Goal: Navigation & Orientation: Find specific page/section

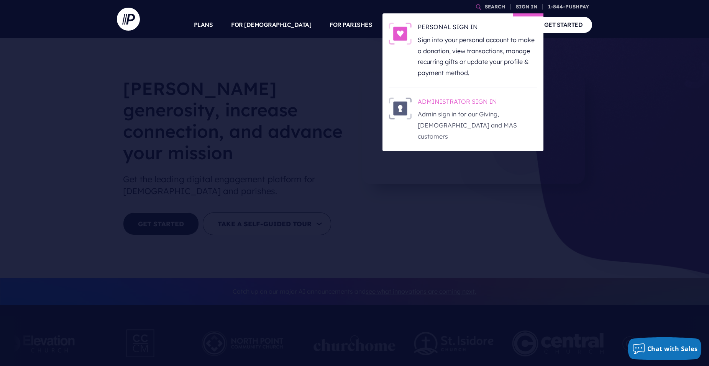
click at [479, 102] on h6 "ADMINISTRATOR SIGN IN" at bounding box center [478, 102] width 120 height 11
click at [524, 6] on link "SIGN IN" at bounding box center [527, 6] width 28 height 13
click at [454, 113] on p "Admin sign in for our Giving, [DEMOGRAPHIC_DATA] and MAS customers" at bounding box center [478, 125] width 120 height 33
